Goal: Transaction & Acquisition: Book appointment/travel/reservation

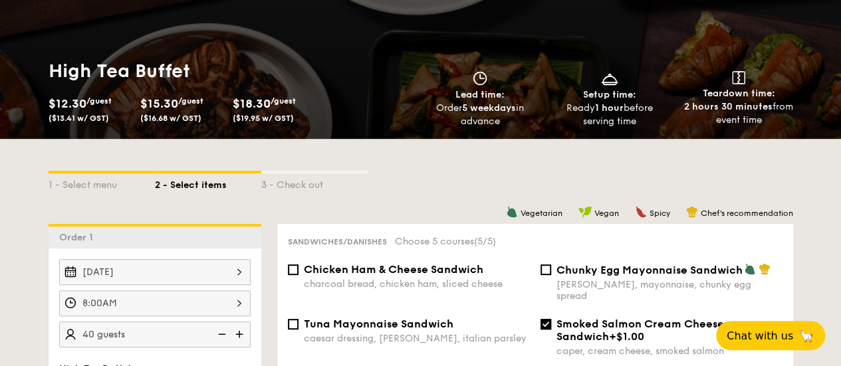
scroll to position [196, 0]
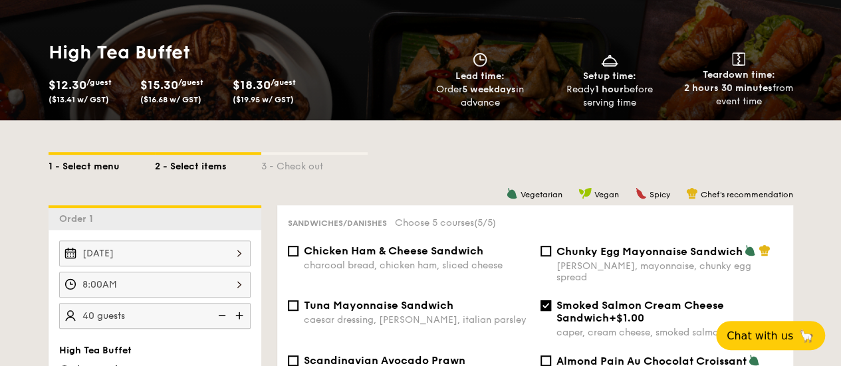
click at [92, 174] on div "1 - Select menu" at bounding box center [102, 164] width 106 height 19
select select
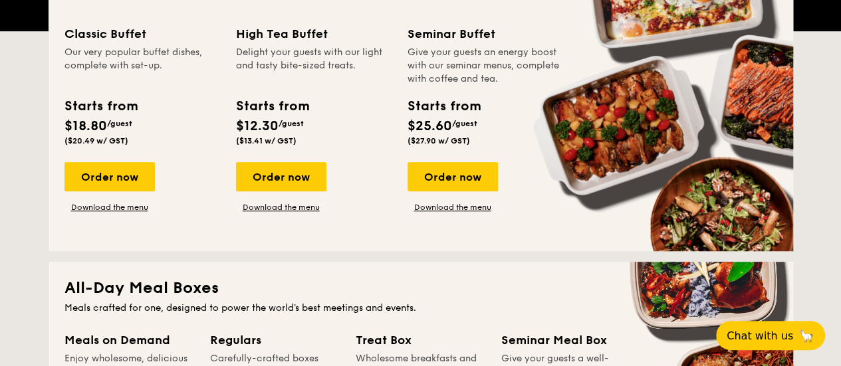
scroll to position [329, 0]
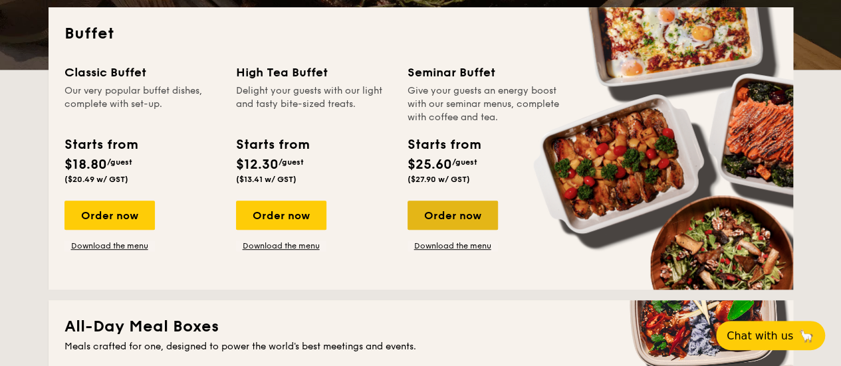
click at [463, 230] on div "Order now" at bounding box center [453, 215] width 90 height 29
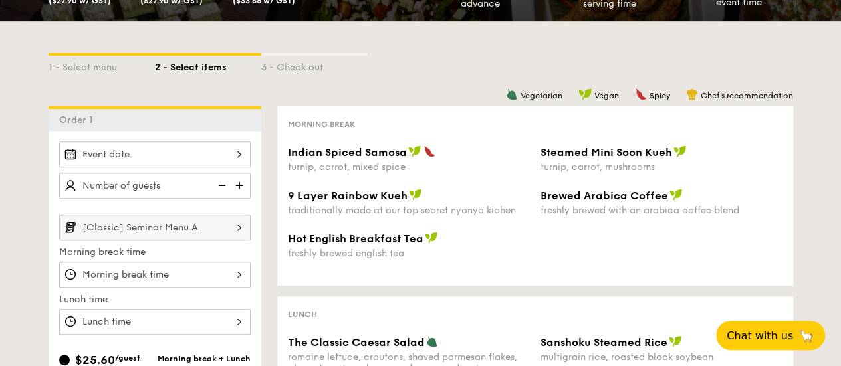
scroll to position [266, 0]
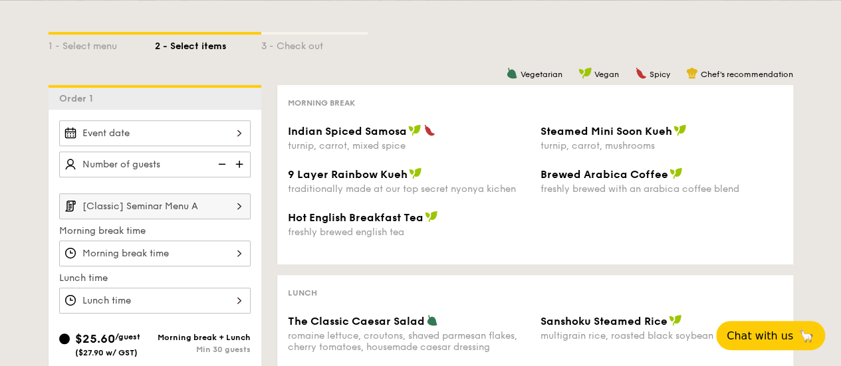
click at [233, 216] on img at bounding box center [239, 205] width 23 height 25
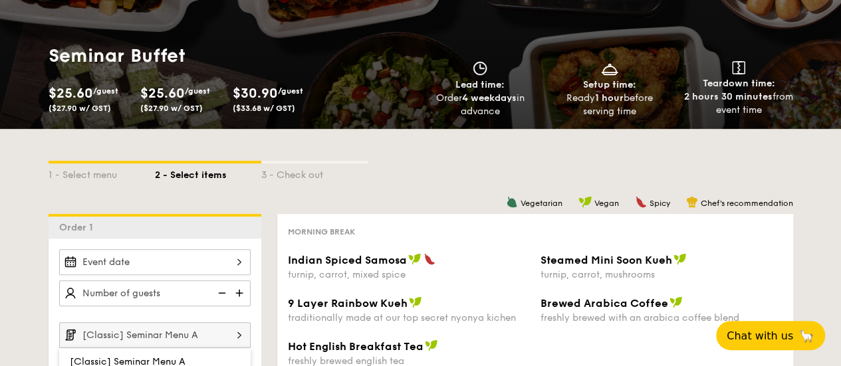
scroll to position [66, 0]
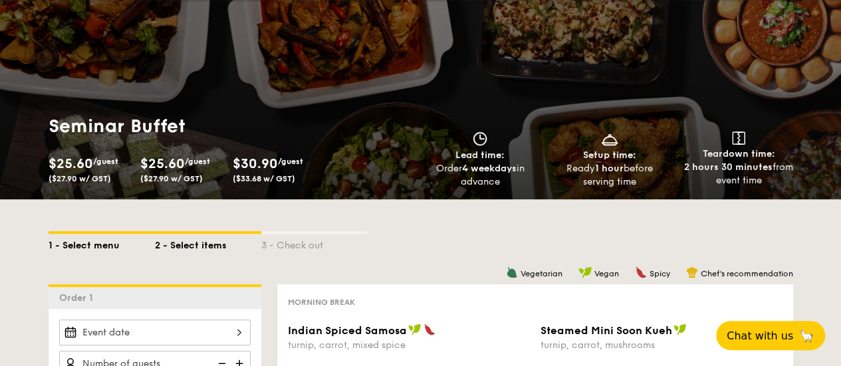
click at [108, 253] on div "1 - Select menu" at bounding box center [102, 243] width 106 height 19
select select
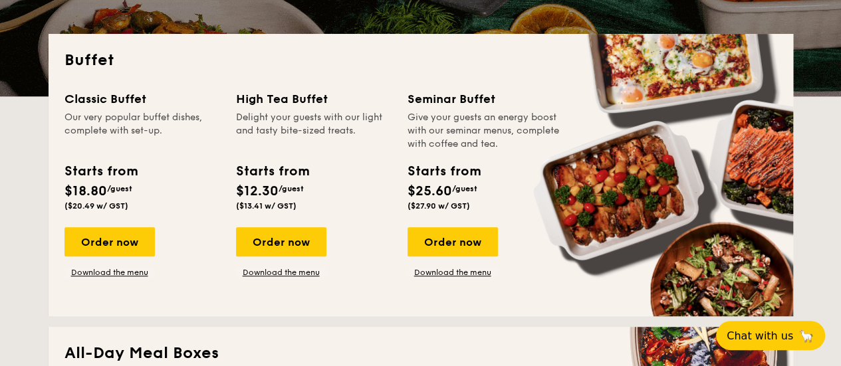
scroll to position [332, 0]
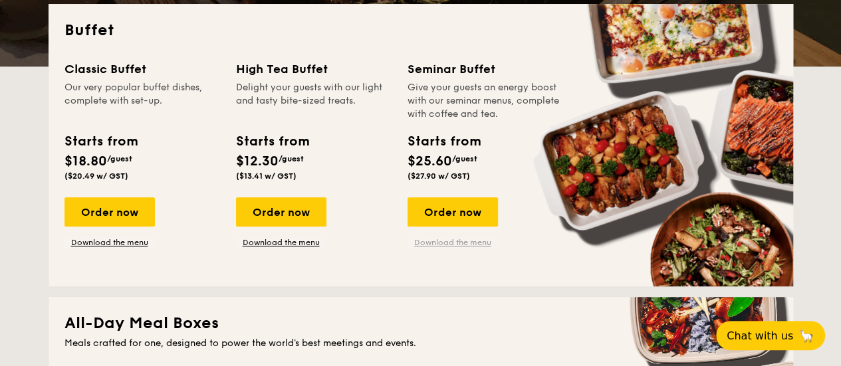
click at [424, 248] on link "Download the menu" at bounding box center [453, 242] width 90 height 11
click at [445, 224] on div "Order now" at bounding box center [453, 211] width 90 height 29
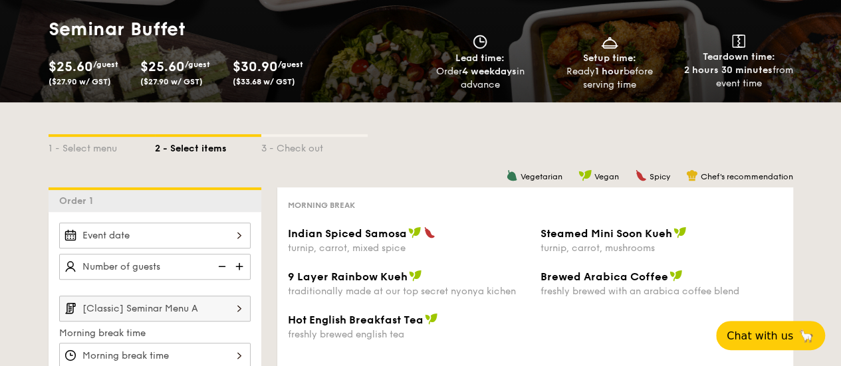
scroll to position [266, 0]
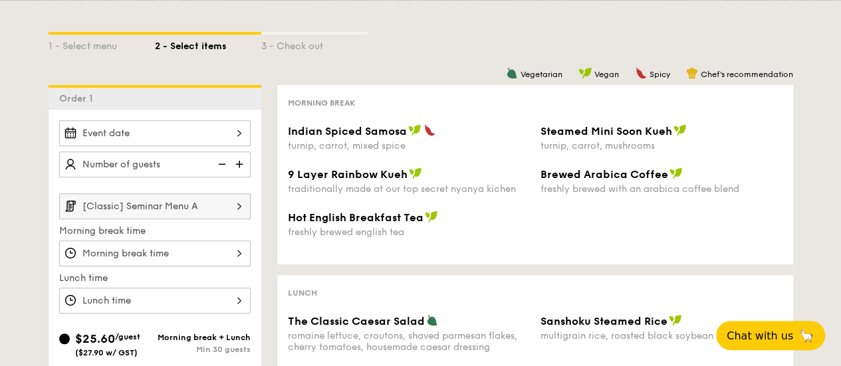
click at [210, 219] on input "[Classic] Seminar Menu A" at bounding box center [154, 206] width 191 height 26
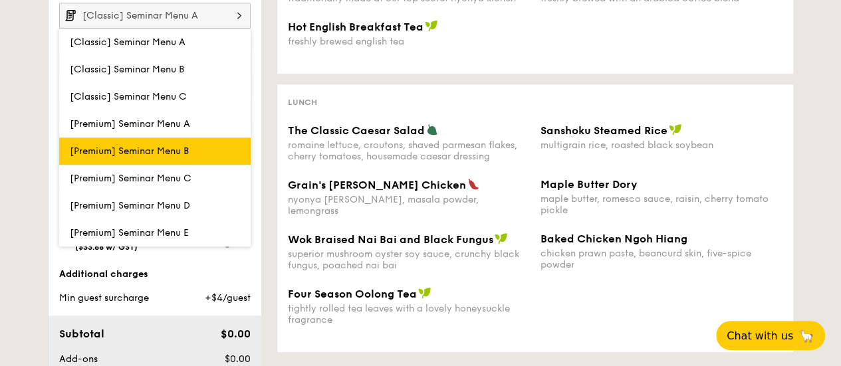
scroll to position [465, 0]
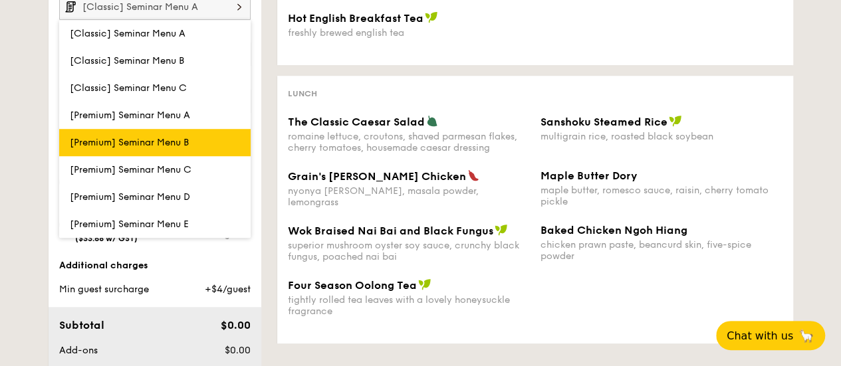
click at [173, 148] on span "[Premium] Seminar Menu B" at bounding box center [129, 142] width 119 height 11
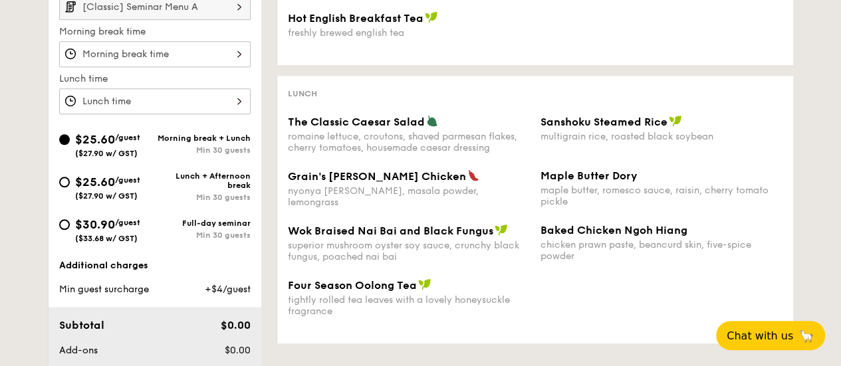
click at [176, 20] on input "[Classic] Seminar Menu A" at bounding box center [154, 7] width 191 height 26
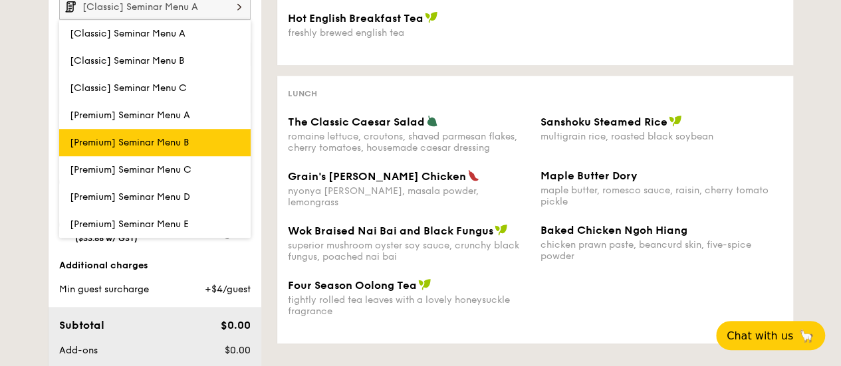
click at [186, 148] on span "[Premium] Seminar Menu B" at bounding box center [129, 142] width 119 height 11
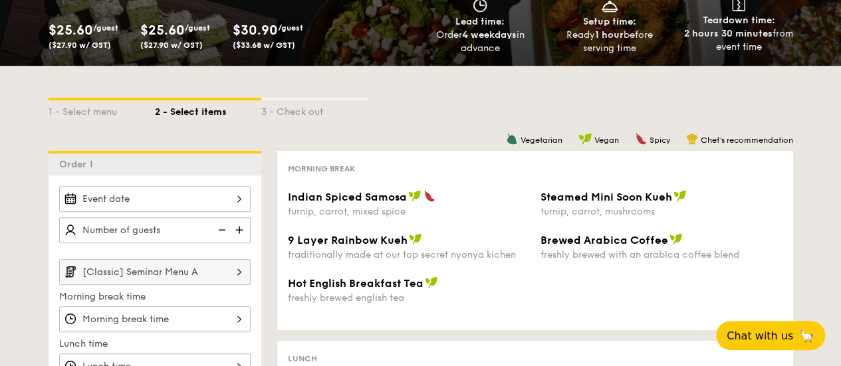
scroll to position [199, 0]
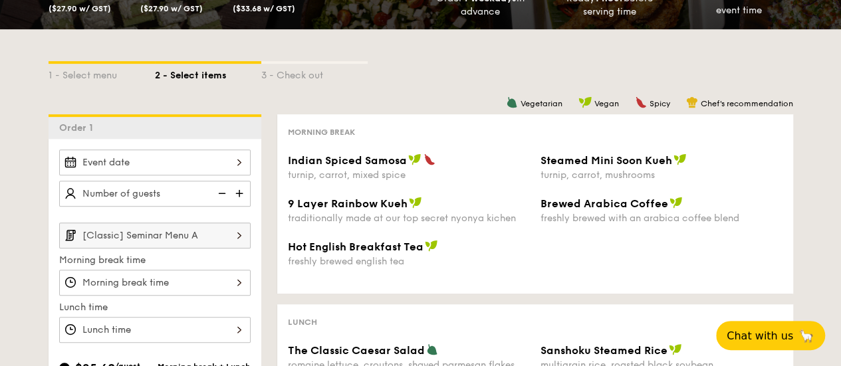
click at [221, 239] on input "[Classic] Seminar Menu A" at bounding box center [154, 236] width 191 height 26
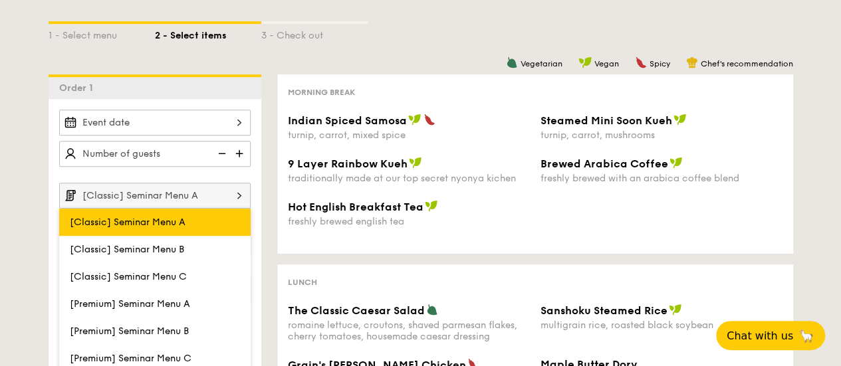
scroll to position [410, 0]
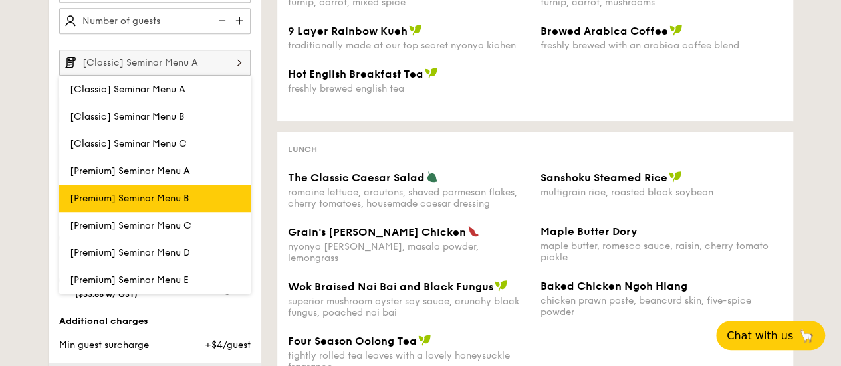
click at [193, 212] on label "[Premium] Seminar Menu B" at bounding box center [154, 198] width 191 height 27
click at [0, 0] on input "[Premium] Seminar Menu B" at bounding box center [0, 0] width 0 height 0
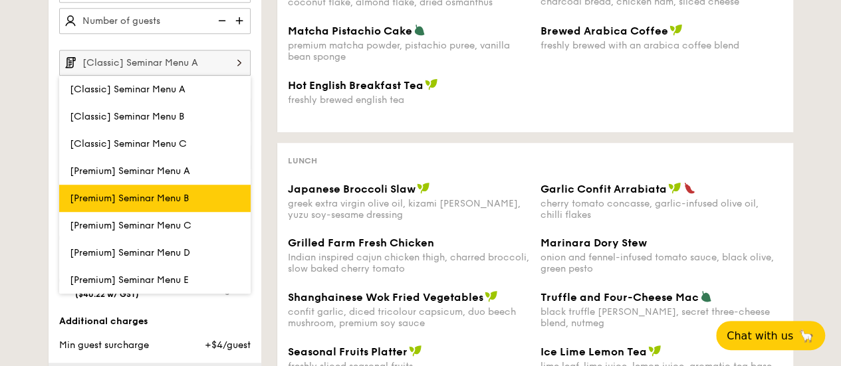
type input "[Premium] Seminar Menu B"
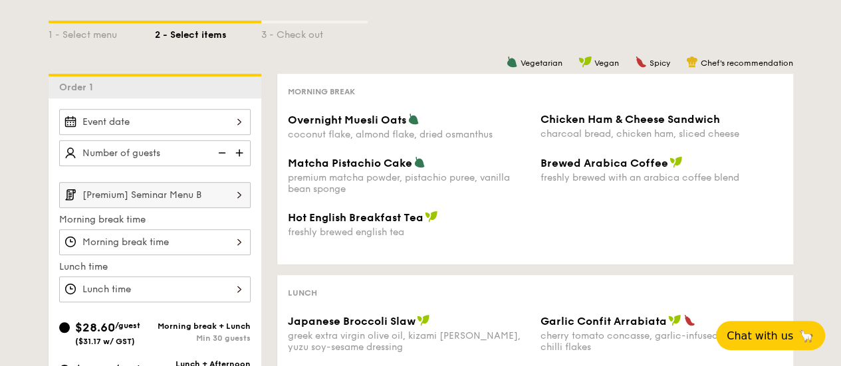
scroll to position [277, 0]
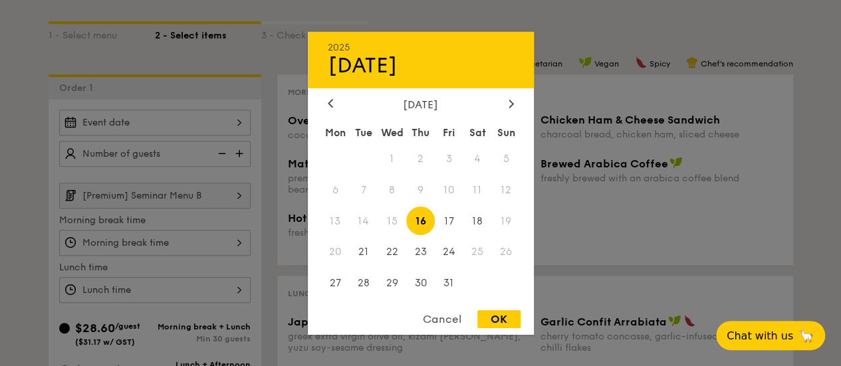
click at [232, 134] on div "2025 Oct [DATE] Tue Wed Thu Fri Sat Sun 1 2 3 4 5 6 7 8 9 10 11 12 13 14 15 16 …" at bounding box center [154, 123] width 191 height 26
click at [508, 110] on div "[DATE] Mon Tue Wed Thu Fri Sat Sun 1 2 3 4 5 6 7 8 9 10 11 12 13 14 15 16 17 18…" at bounding box center [421, 199] width 226 height 202
click at [513, 107] on div at bounding box center [511, 104] width 12 height 13
click at [430, 213] on span "13" at bounding box center [420, 221] width 29 height 29
click at [488, 321] on div "OK" at bounding box center [498, 319] width 43 height 18
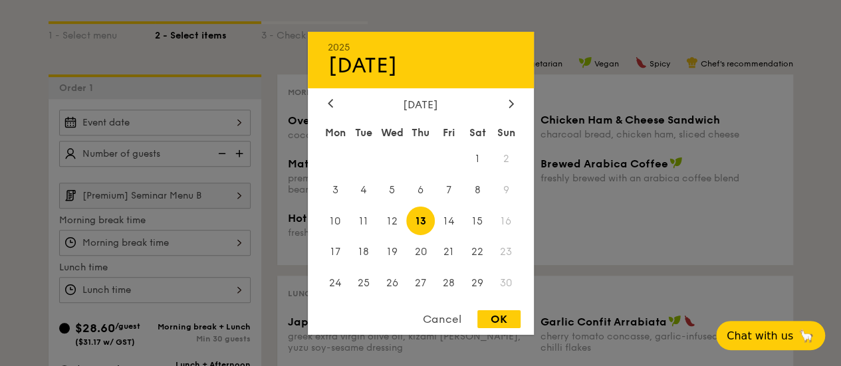
type input "[DATE]"
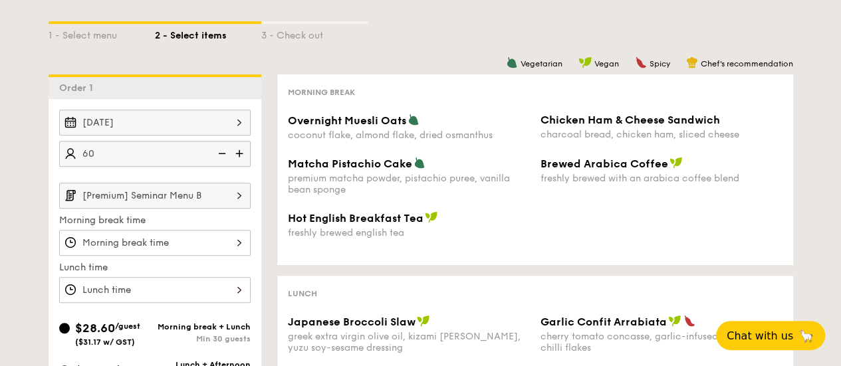
type input "60 guests"
click at [0, 196] on div "1 - Select menu 2 - Select items 3 - Check out Order 1 [DATE] 60 guests [Premiu…" at bounding box center [420, 331] width 841 height 684
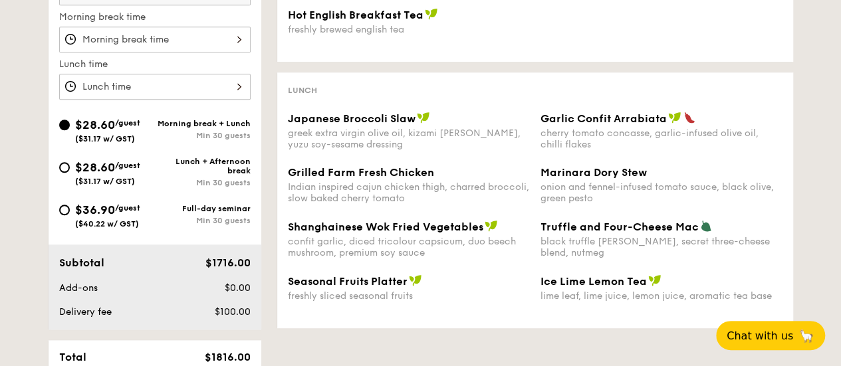
scroll to position [410, 0]
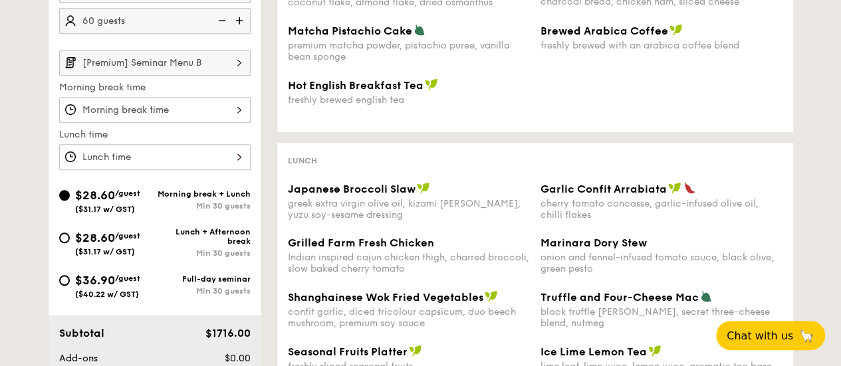
click at [85, 284] on span "$36.90" at bounding box center [95, 280] width 40 height 15
click at [70, 284] on input "$36.90 /guest ($40.22 w/ GST) Full-day seminar Min 30 guests" at bounding box center [64, 280] width 11 height 11
radio input "true"
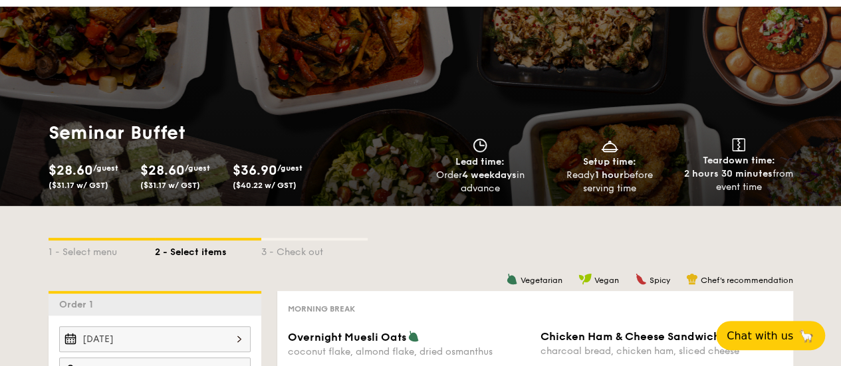
scroll to position [0, 0]
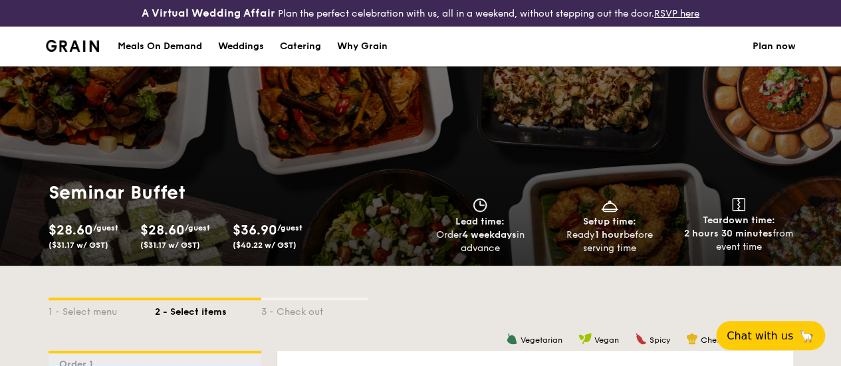
click at [231, 64] on div "Weddings" at bounding box center [241, 47] width 46 height 40
